Goal: Check status: Check status

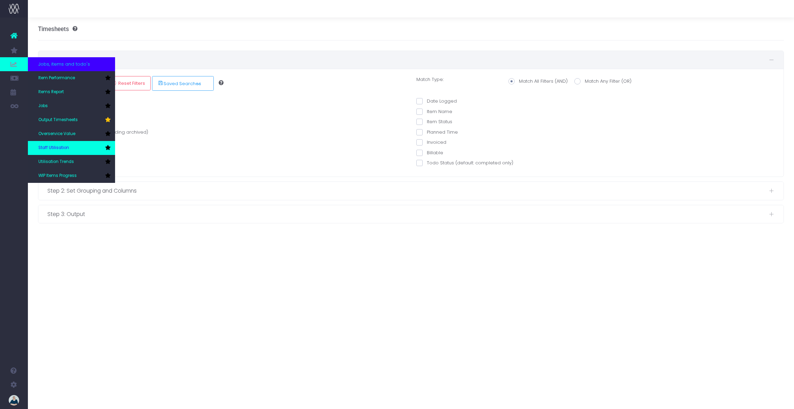
click at [70, 145] on link "Staff Utilisation" at bounding box center [71, 148] width 87 height 14
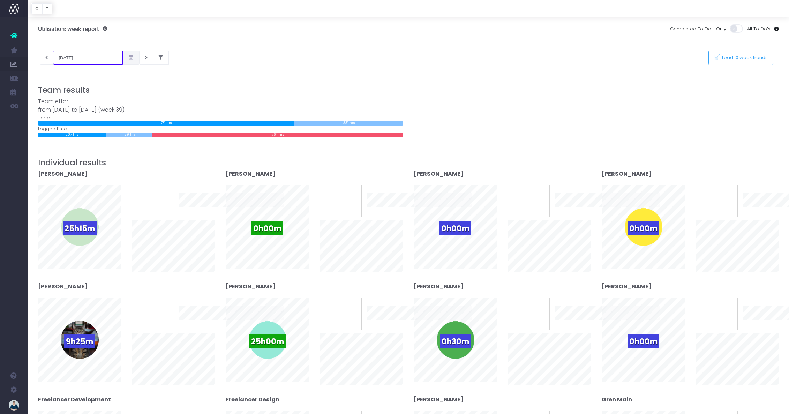
click at [69, 56] on input "[DATE]" at bounding box center [88, 58] width 70 height 14
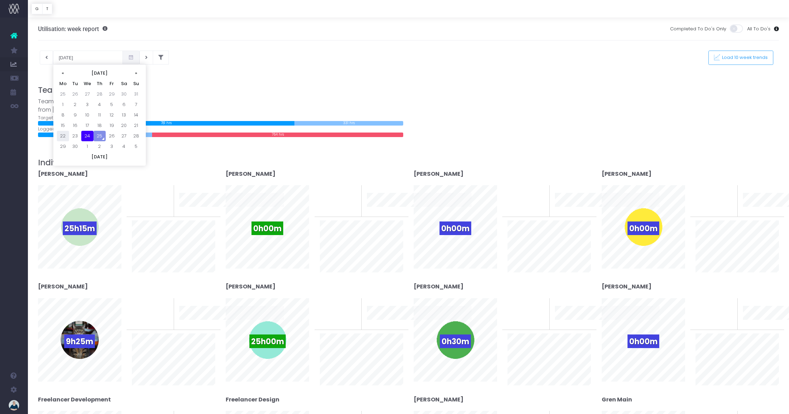
click at [62, 137] on td "22" at bounding box center [63, 136] width 12 height 10
type input "[DATE]"
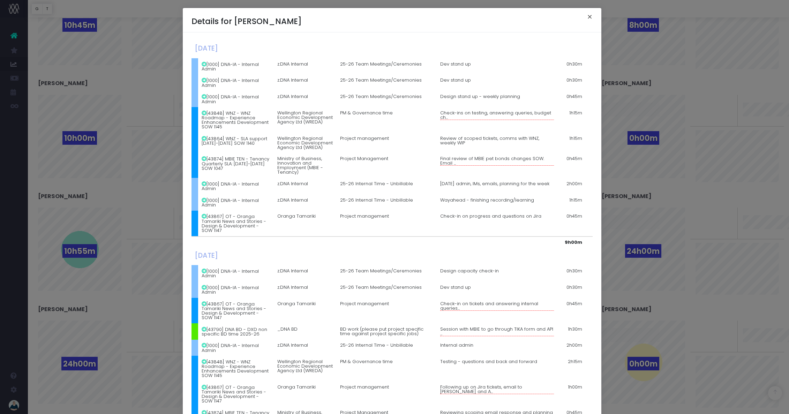
click at [584, 16] on button "×" at bounding box center [589, 17] width 15 height 11
